Goal: Task Accomplishment & Management: Manage account settings

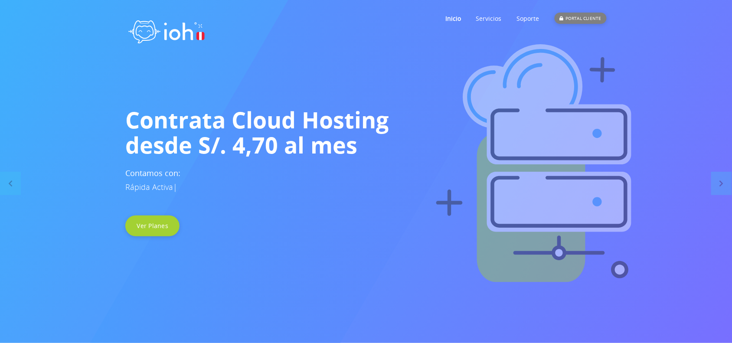
click at [588, 19] on div "PORTAL CLIENTE" at bounding box center [581, 18] width 52 height 11
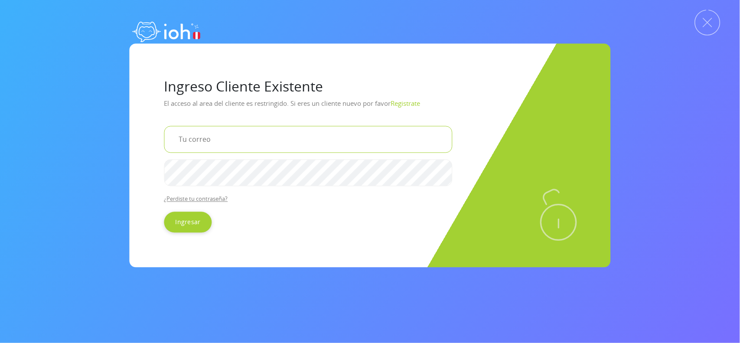
click at [306, 144] on input "email" at bounding box center [308, 139] width 288 height 27
type input "[EMAIL_ADDRESS][DOMAIN_NAME]"
click at [195, 223] on input "Ingresar" at bounding box center [188, 222] width 48 height 21
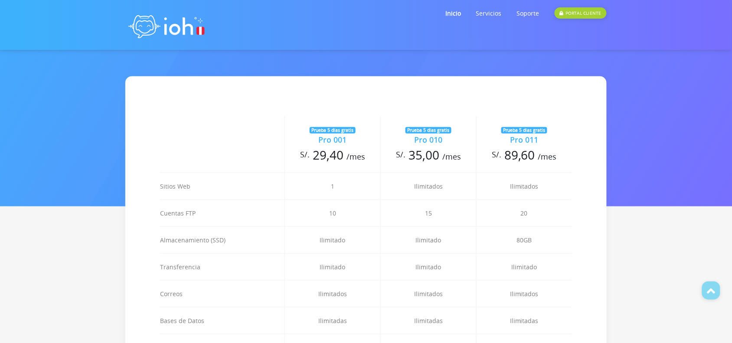
scroll to position [161, 0]
